Goal: Information Seeking & Learning: Learn about a topic

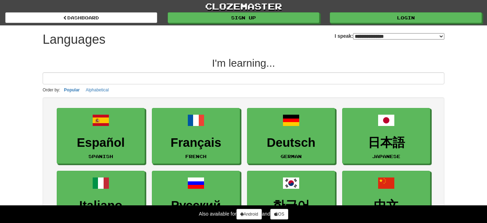
select select "*******"
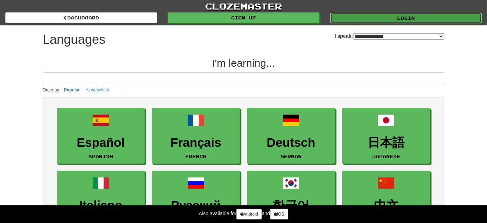
click at [374, 21] on link "Login" at bounding box center [406, 18] width 152 height 11
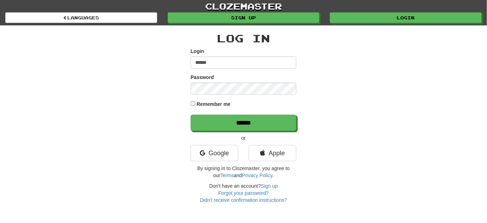
type input "******"
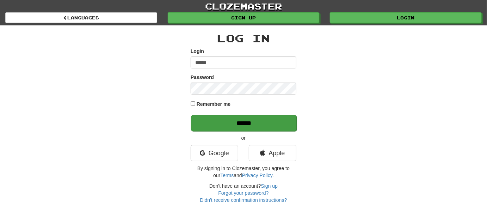
drag, startPoint x: 206, startPoint y: 102, endPoint x: 214, endPoint y: 115, distance: 15.1
click at [207, 102] on label "Remember me" at bounding box center [214, 103] width 34 height 7
click at [218, 123] on input "******" at bounding box center [244, 123] width 106 height 16
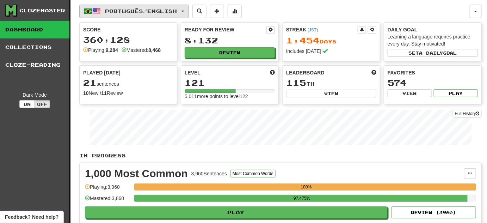
click at [169, 11] on span "Português / English" at bounding box center [141, 11] width 72 height 6
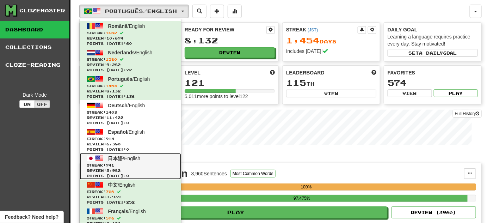
click at [142, 163] on span "Streak: 741" at bounding box center [130, 165] width 87 height 5
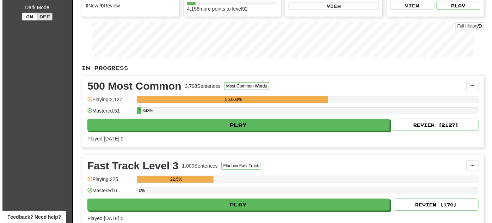
scroll to position [96, 0]
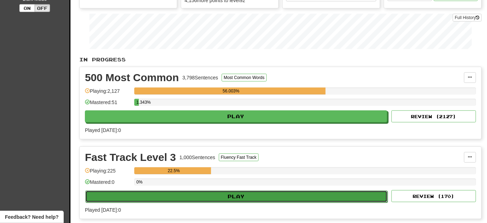
click at [136, 196] on button "Play" at bounding box center [236, 196] width 303 height 12
select select "**"
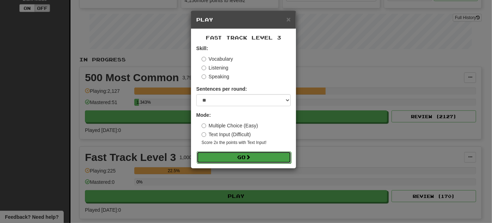
click at [211, 155] on button "Go" at bounding box center [244, 157] width 95 height 12
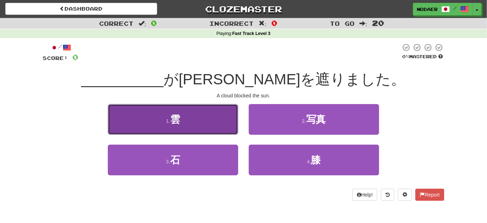
click at [191, 120] on button "1 . 雲" at bounding box center [173, 119] width 130 height 31
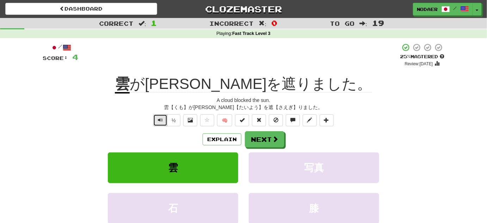
click at [159, 119] on span "Text-to-speech controls" at bounding box center [160, 119] width 5 height 5
click at [161, 123] on button "Text-to-speech controls" at bounding box center [160, 120] width 14 height 12
click at [163, 119] on span "Text-to-speech controls" at bounding box center [160, 119] width 5 height 5
click at [163, 123] on button "Text-to-speech controls" at bounding box center [160, 120] width 14 height 12
click at [158, 117] on button "Text-to-speech controls" at bounding box center [160, 120] width 14 height 12
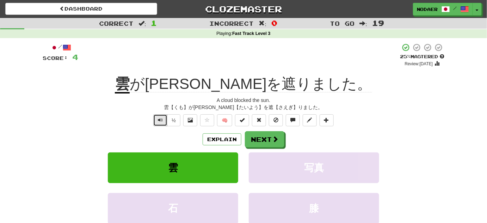
click at [158, 117] on button "Text-to-speech controls" at bounding box center [160, 120] width 14 height 12
click at [269, 142] on button "Next" at bounding box center [264, 140] width 39 height 16
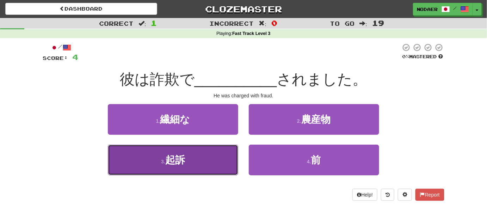
click at [182, 170] on button "3 . 起訴" at bounding box center [173, 160] width 130 height 31
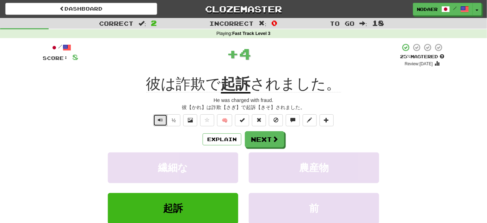
click at [159, 118] on span "Text-to-speech controls" at bounding box center [160, 119] width 5 height 5
click at [160, 122] on span "Text-to-speech controls" at bounding box center [160, 119] width 5 height 5
click at [251, 143] on button "Next" at bounding box center [264, 140] width 39 height 16
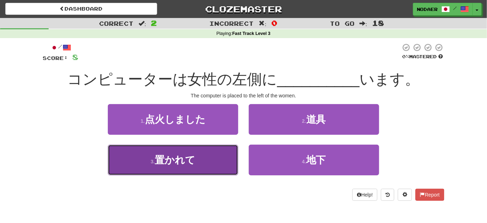
click at [147, 173] on button "3 . 置かれて" at bounding box center [173, 160] width 130 height 31
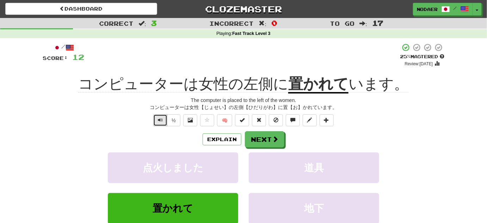
click at [158, 122] on button "Text-to-speech controls" at bounding box center [160, 120] width 14 height 12
click at [262, 139] on button "Next" at bounding box center [264, 140] width 39 height 16
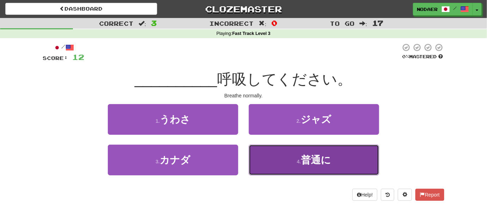
click at [303, 165] on button "4 . 普通に" at bounding box center [314, 160] width 130 height 31
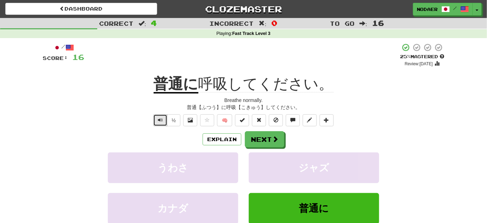
click at [161, 123] on button "Text-to-speech controls" at bounding box center [160, 120] width 14 height 12
click at [250, 141] on button "Next" at bounding box center [264, 140] width 39 height 16
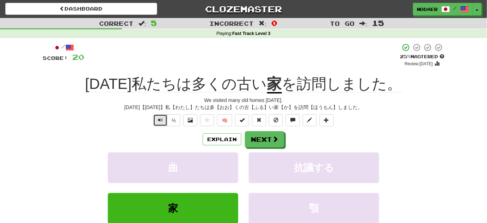
click at [160, 126] on button "Text-to-speech controls" at bounding box center [160, 120] width 14 height 12
click at [159, 125] on button "Text-to-speech controls" at bounding box center [160, 120] width 14 height 12
click at [232, 135] on button "Explain" at bounding box center [222, 139] width 39 height 12
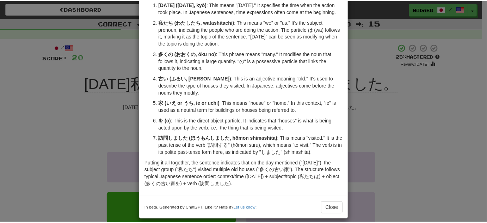
scroll to position [51, 0]
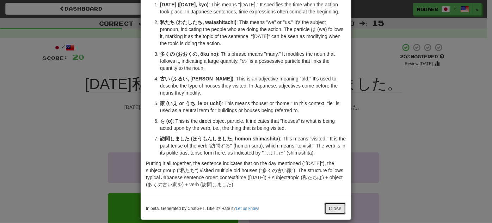
click at [326, 202] on button "Close" at bounding box center [335, 208] width 22 height 12
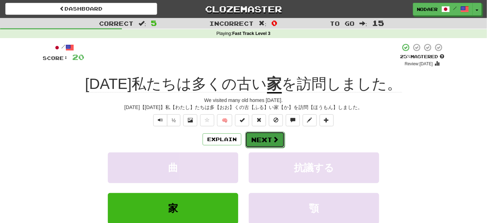
click at [252, 139] on button "Next" at bounding box center [264, 140] width 39 height 16
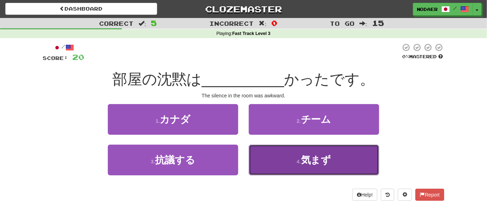
click at [324, 162] on span "気まず" at bounding box center [316, 159] width 30 height 11
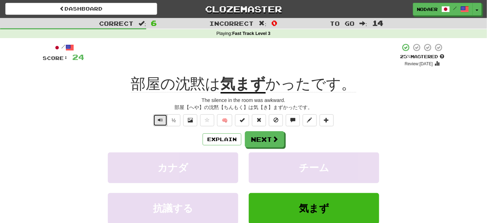
click at [163, 120] on span "Text-to-speech controls" at bounding box center [160, 119] width 5 height 5
click at [159, 118] on span "Text-to-speech controls" at bounding box center [160, 119] width 5 height 5
click at [159, 119] on span "Text-to-speech controls" at bounding box center [160, 119] width 5 height 5
click at [161, 120] on span "Text-to-speech controls" at bounding box center [160, 119] width 5 height 5
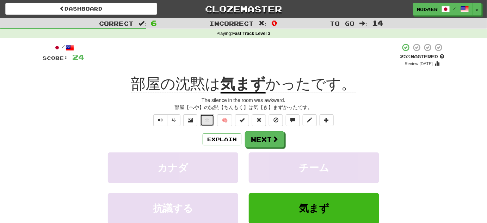
click at [207, 120] on span at bounding box center [207, 119] width 5 height 5
click at [281, 134] on button "Next" at bounding box center [264, 140] width 39 height 16
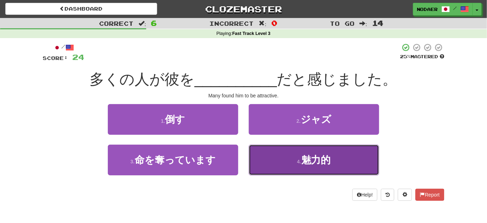
click at [350, 158] on button "4 . 魅力的" at bounding box center [314, 160] width 130 height 31
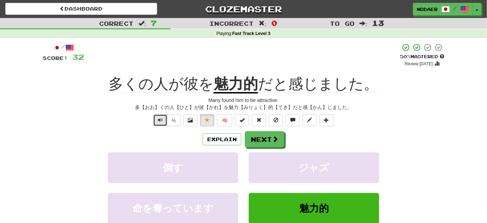
click at [167, 116] on button "Text-to-speech controls" at bounding box center [160, 120] width 14 height 12
click at [247, 140] on button "Next" at bounding box center [264, 140] width 39 height 16
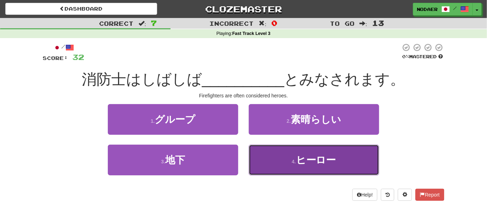
click at [312, 161] on span "ヒーロー" at bounding box center [316, 159] width 40 height 11
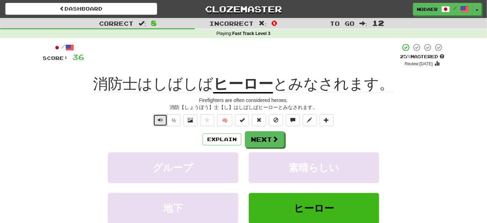
click at [161, 119] on span "Text-to-speech controls" at bounding box center [160, 119] width 5 height 5
click at [211, 122] on button at bounding box center [207, 120] width 14 height 12
click at [264, 138] on button "Next" at bounding box center [264, 140] width 39 height 16
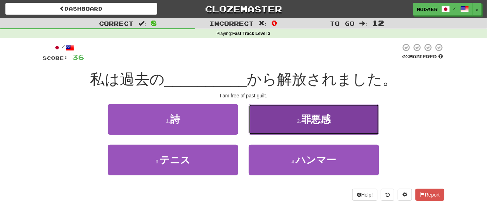
click at [318, 118] on span "罪悪感" at bounding box center [316, 119] width 30 height 11
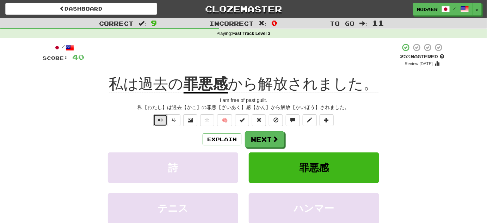
click at [159, 120] on span "Text-to-speech controls" at bounding box center [160, 119] width 5 height 5
click at [162, 120] on span "Text-to-speech controls" at bounding box center [160, 119] width 5 height 5
click at [161, 120] on span "Text-to-speech controls" at bounding box center [160, 119] width 5 height 5
click at [163, 116] on button "Text-to-speech controls" at bounding box center [160, 120] width 14 height 12
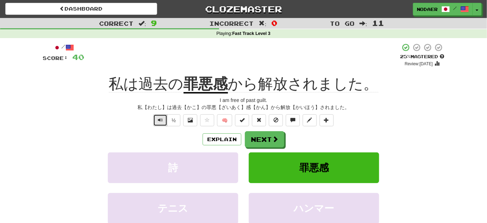
click at [158, 117] on button "Text-to-speech controls" at bounding box center [160, 120] width 14 height 12
click at [261, 138] on button "Next" at bounding box center [264, 140] width 39 height 16
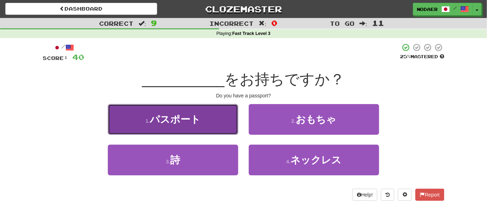
click at [204, 107] on button "1 . パスポート" at bounding box center [173, 119] width 130 height 31
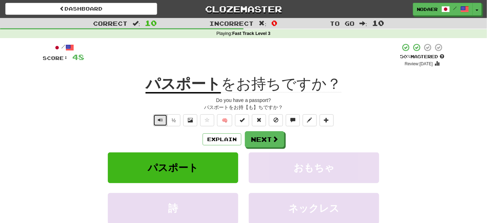
click at [160, 119] on span "Text-to-speech controls" at bounding box center [160, 119] width 5 height 5
click at [164, 118] on button "Text-to-speech controls" at bounding box center [160, 120] width 14 height 12
click at [160, 118] on span "Text-to-speech controls" at bounding box center [160, 119] width 5 height 5
click at [17, 53] on div "Correct : 10 Incorrect : 0 To go : 10 Playing : Fast Track Level 3 / Score: 48 …" at bounding box center [243, 144] width 487 height 252
